Goal: Task Accomplishment & Management: Manage account settings

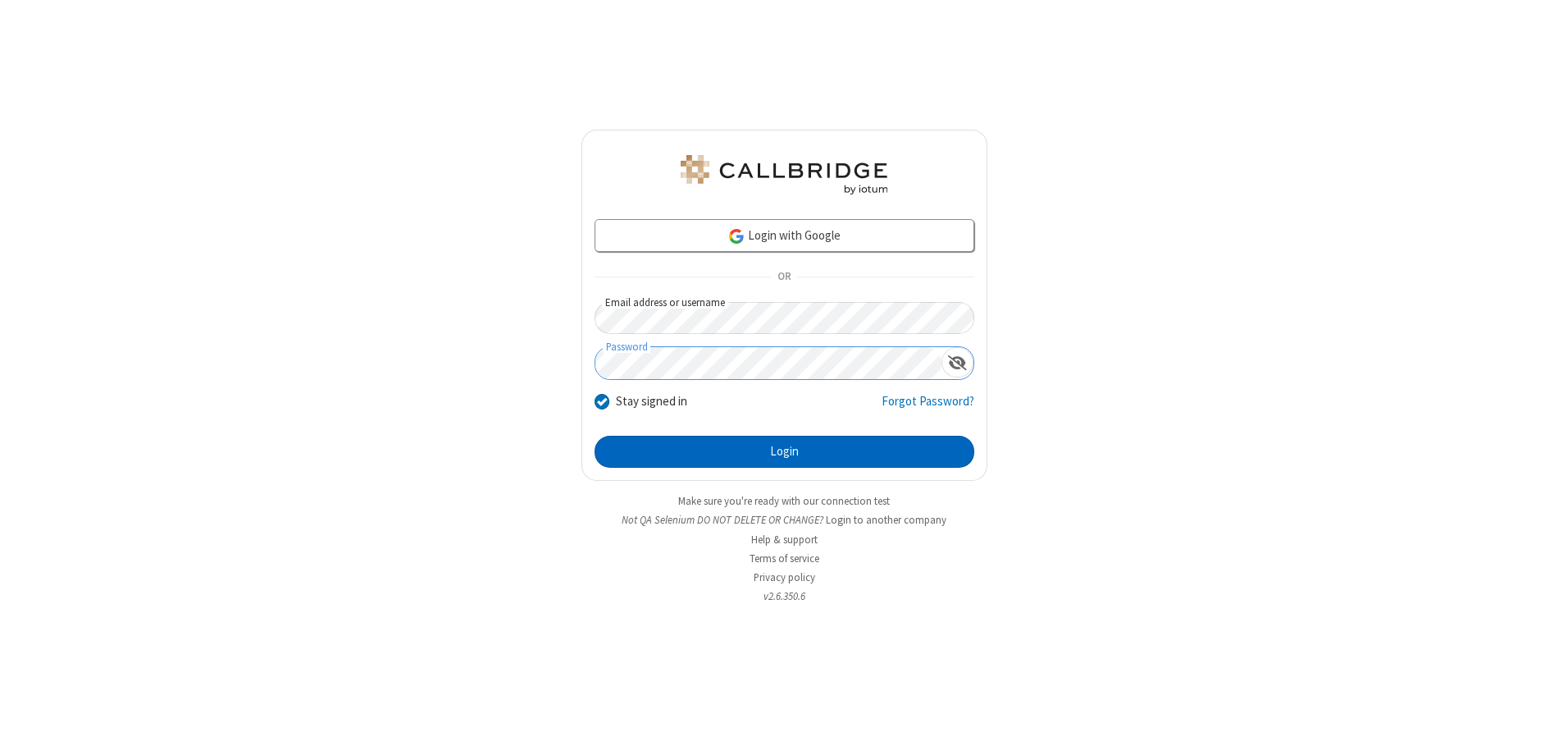
click at [784, 451] on button "Login" at bounding box center [784, 452] width 379 height 33
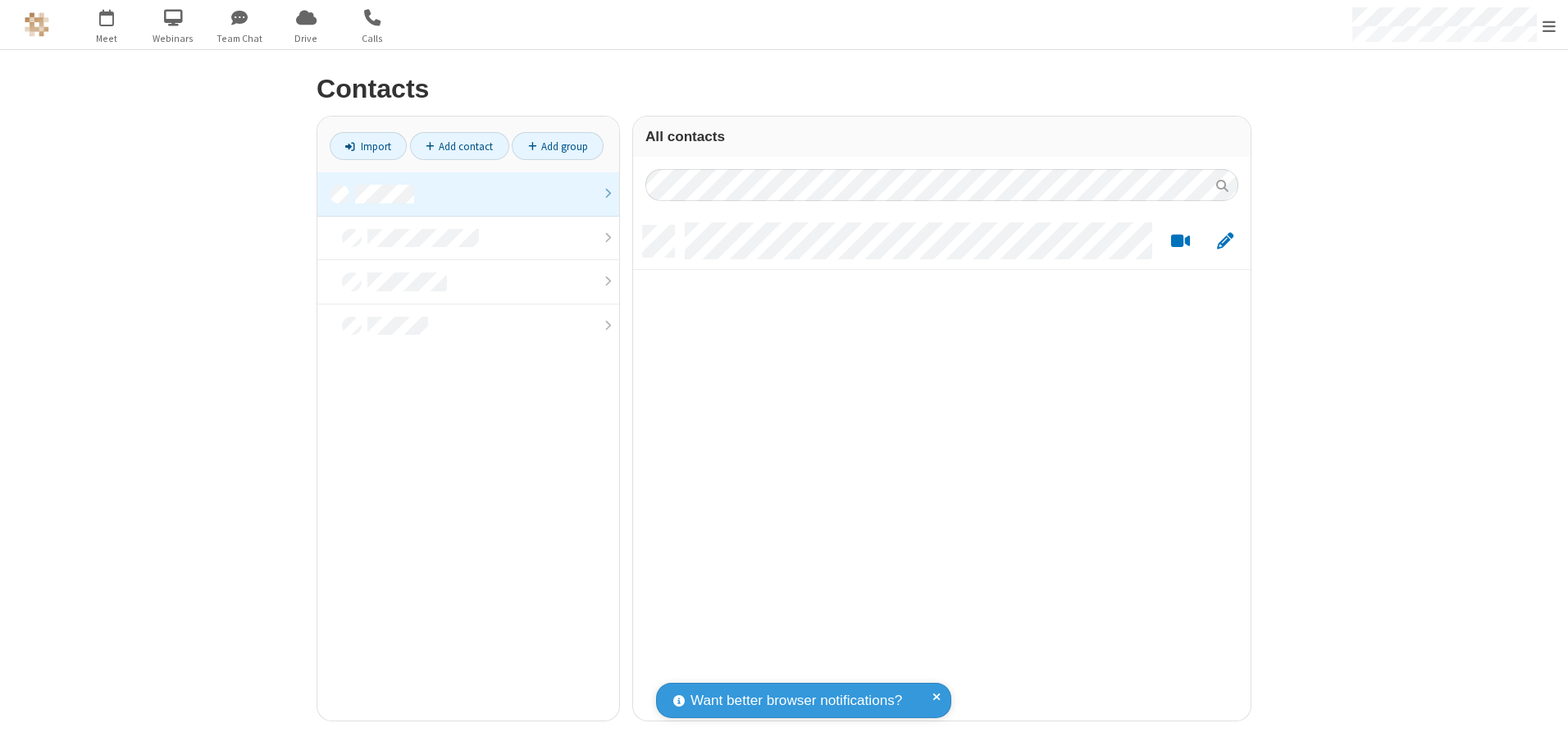
scroll to position [495, 605]
click at [468, 193] on link at bounding box center [468, 194] width 302 height 44
click at [459, 146] on link "Add contact" at bounding box center [460, 146] width 100 height 28
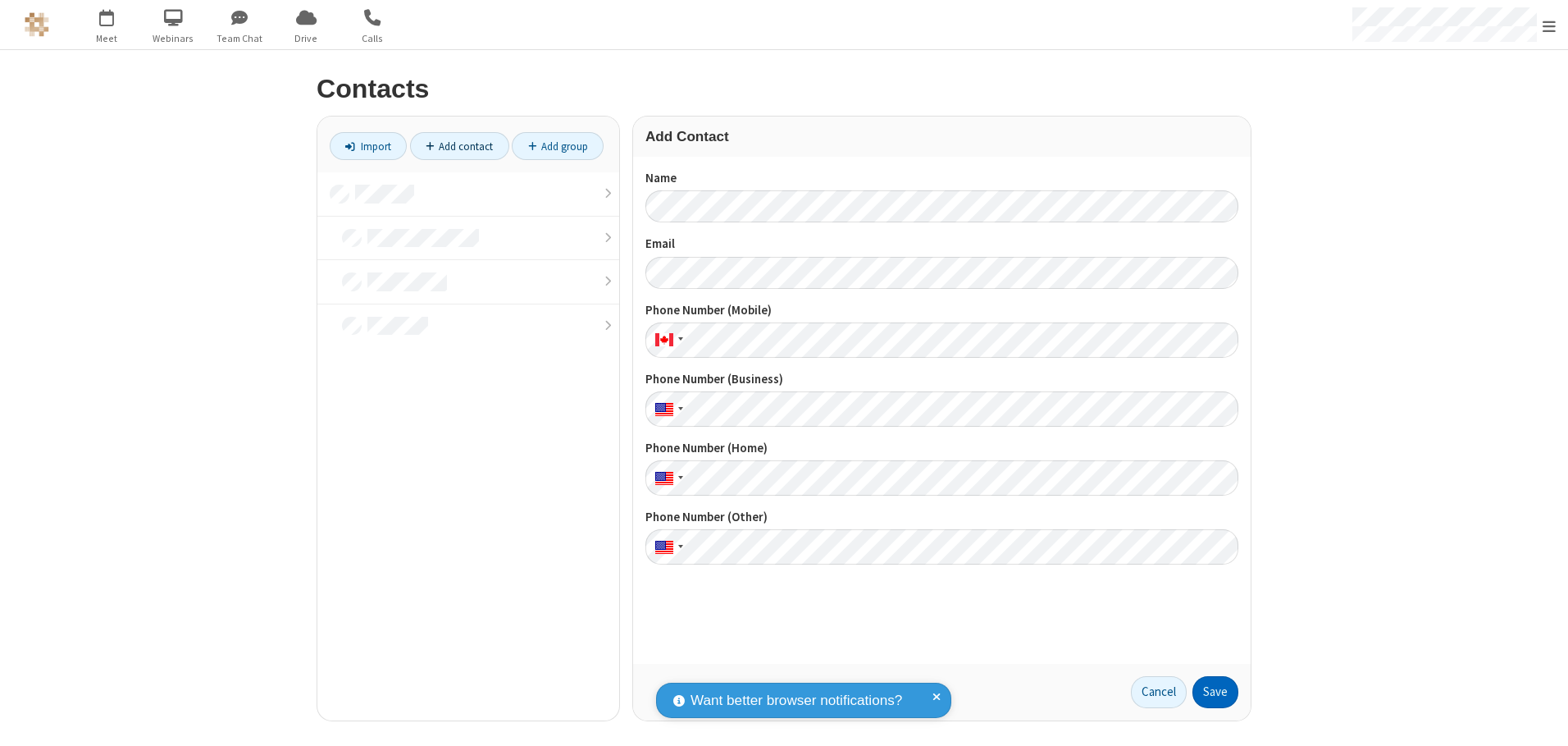
click at [1216, 692] on button "Save" at bounding box center [1216, 692] width 46 height 33
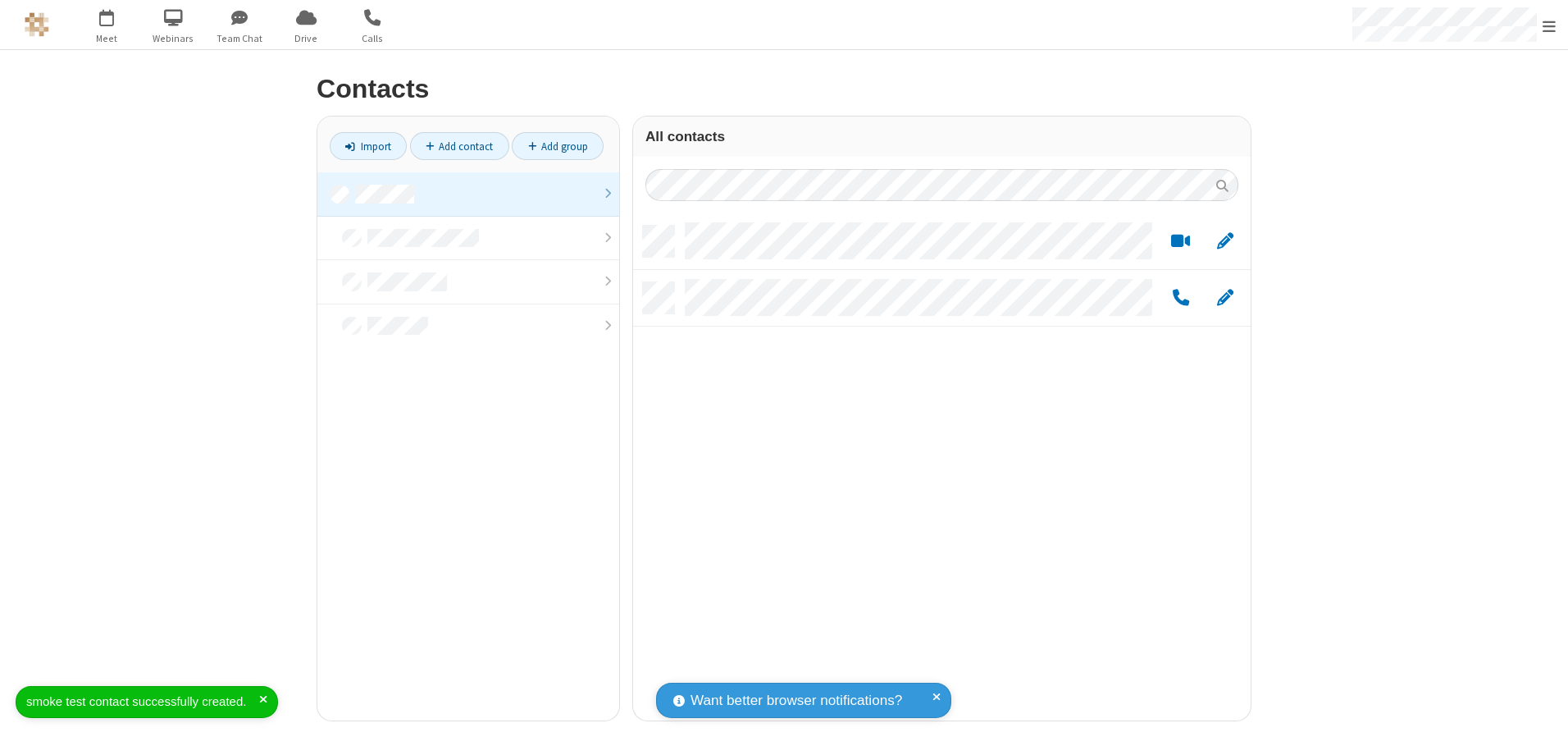
scroll to position [495, 605]
click at [459, 146] on link "Add contact" at bounding box center [460, 146] width 100 height 28
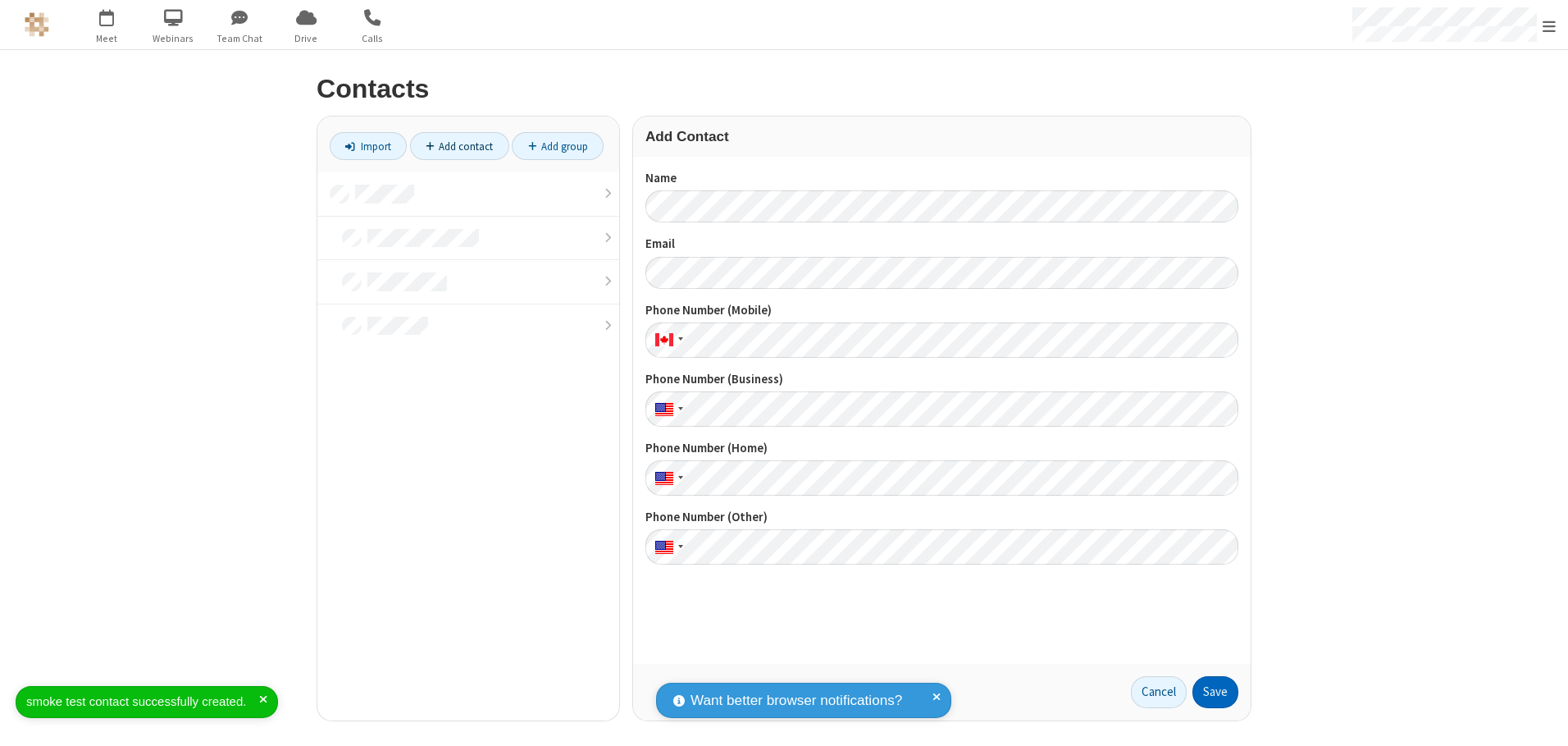
click at [1216, 692] on button "Save" at bounding box center [1216, 692] width 46 height 33
